Goal: Register for event/course

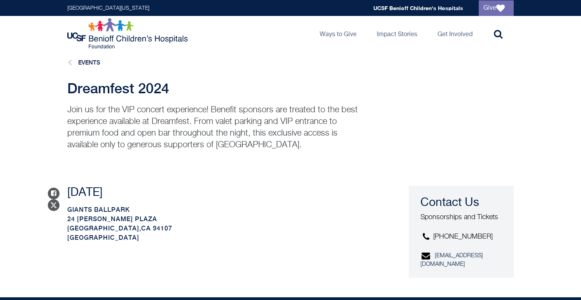
scroll to position [2, 0]
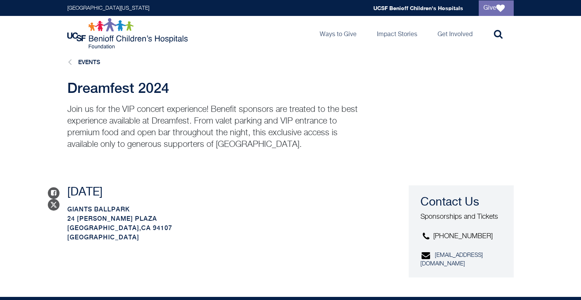
click at [77, 64] on li "Events" at bounding box center [81, 62] width 37 height 10
click at [86, 58] on li "Events" at bounding box center [81, 62] width 37 height 10
drag, startPoint x: 72, startPoint y: 61, endPoint x: 86, endPoint y: 63, distance: 14.0
click at [73, 61] on li "Events" at bounding box center [81, 62] width 37 height 10
click at [91, 64] on link "Events" at bounding box center [89, 62] width 22 height 7
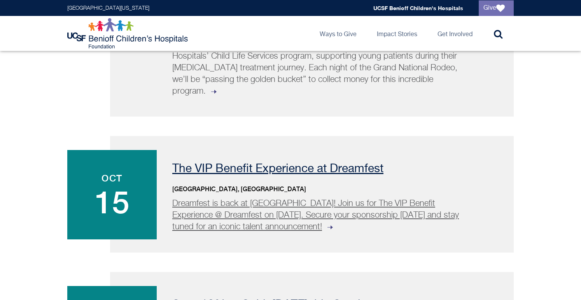
scroll to position [269, 0]
click at [236, 163] on p "The VIP Benefit Experience at Dreamfest" at bounding box center [333, 169] width 322 height 12
